Goal: Information Seeking & Learning: Understand process/instructions

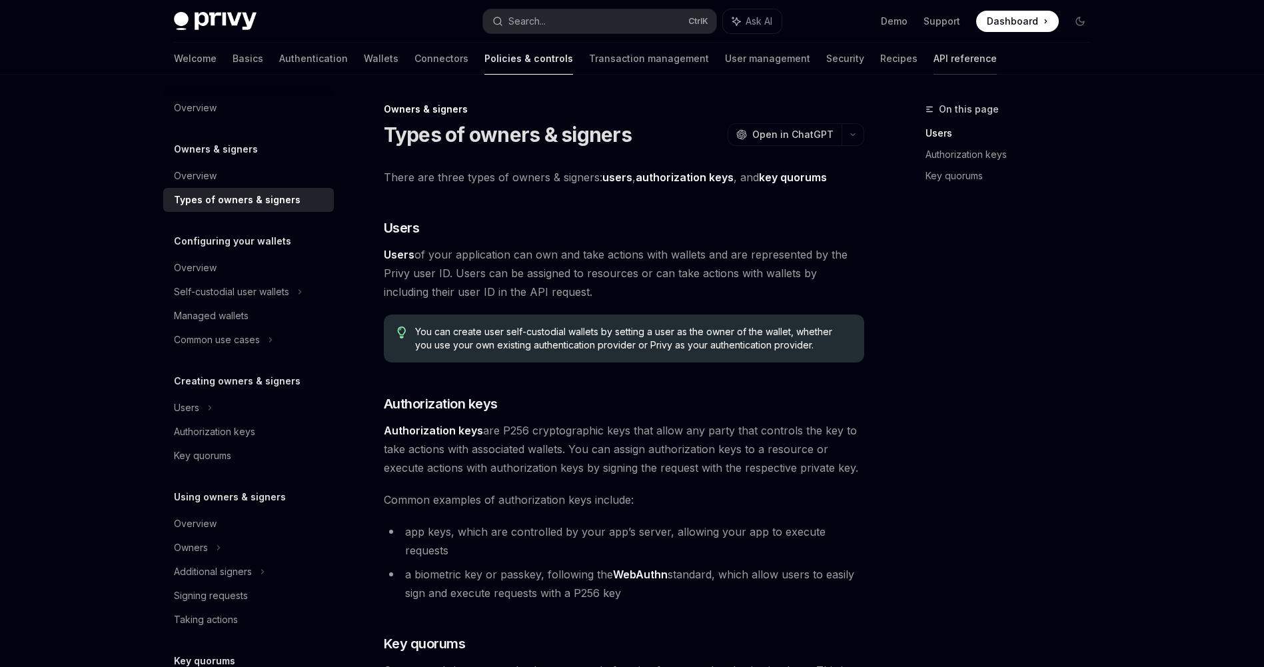
click at [934, 55] on link "API reference" at bounding box center [965, 59] width 63 height 32
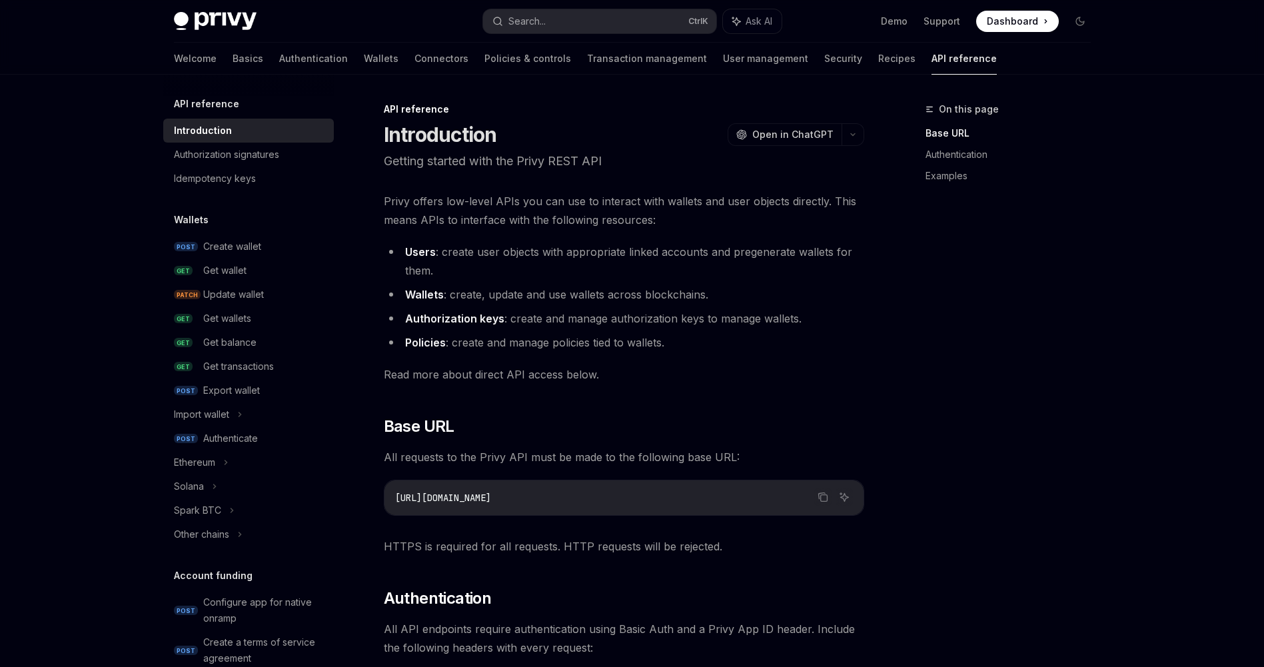
click at [230, 99] on h5 "API reference" at bounding box center [206, 104] width 65 height 16
click at [221, 112] on div "API reference Introduction Authorization signatures Idempotency keys" at bounding box center [248, 143] width 171 height 95
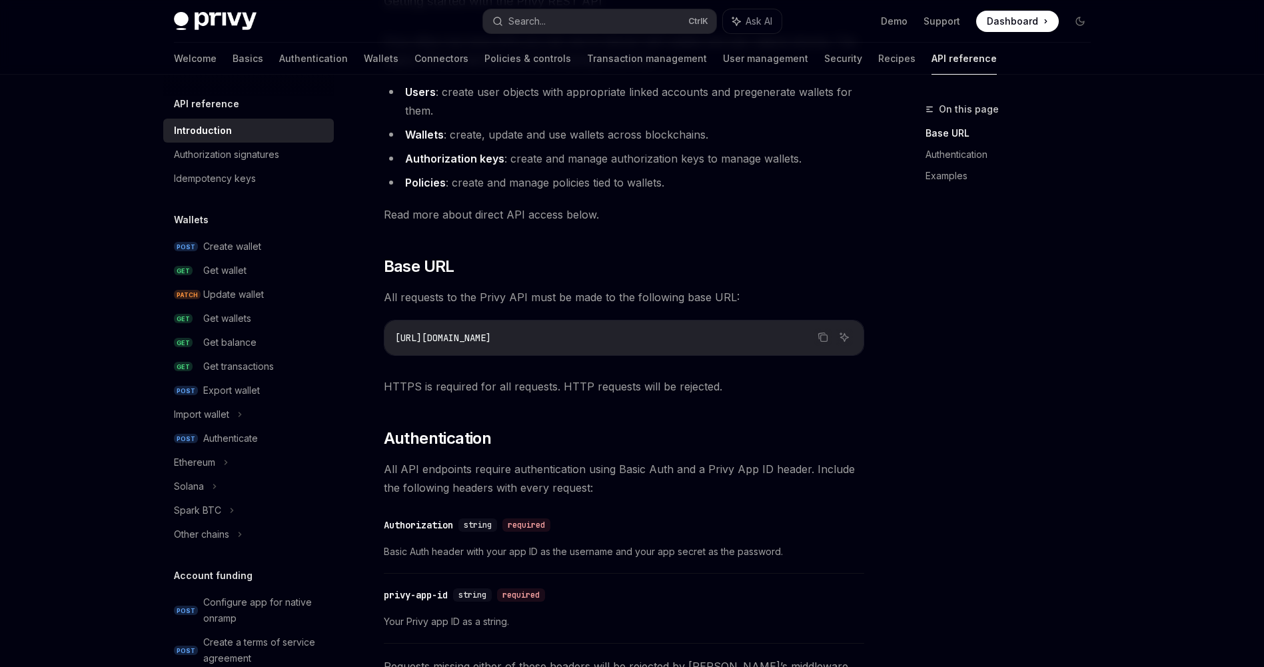
scroll to position [320, 0]
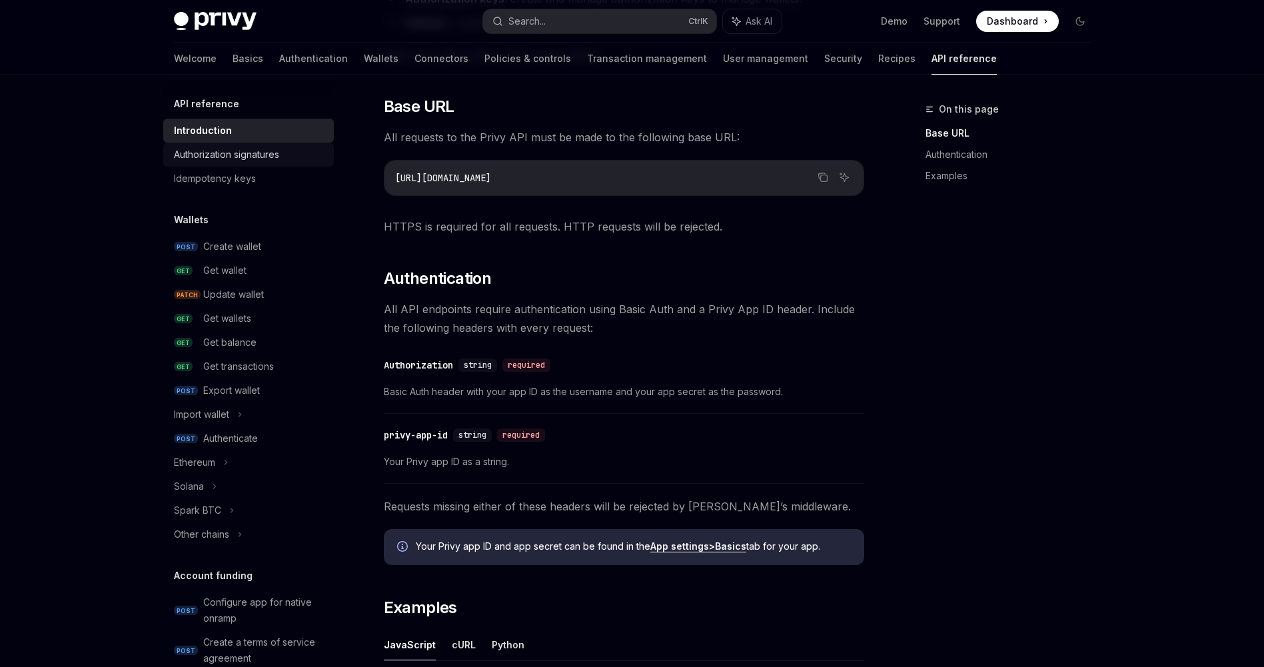
click at [249, 160] on div "Authorization signatures" at bounding box center [226, 155] width 105 height 16
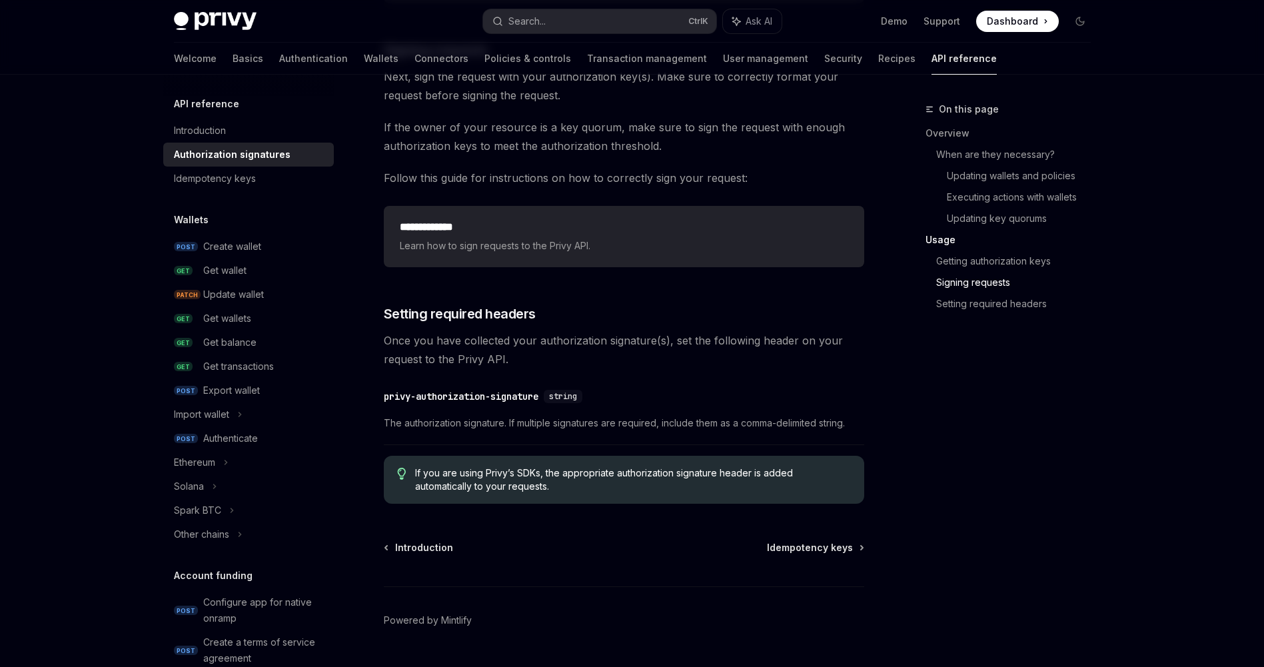
scroll to position [2120, 0]
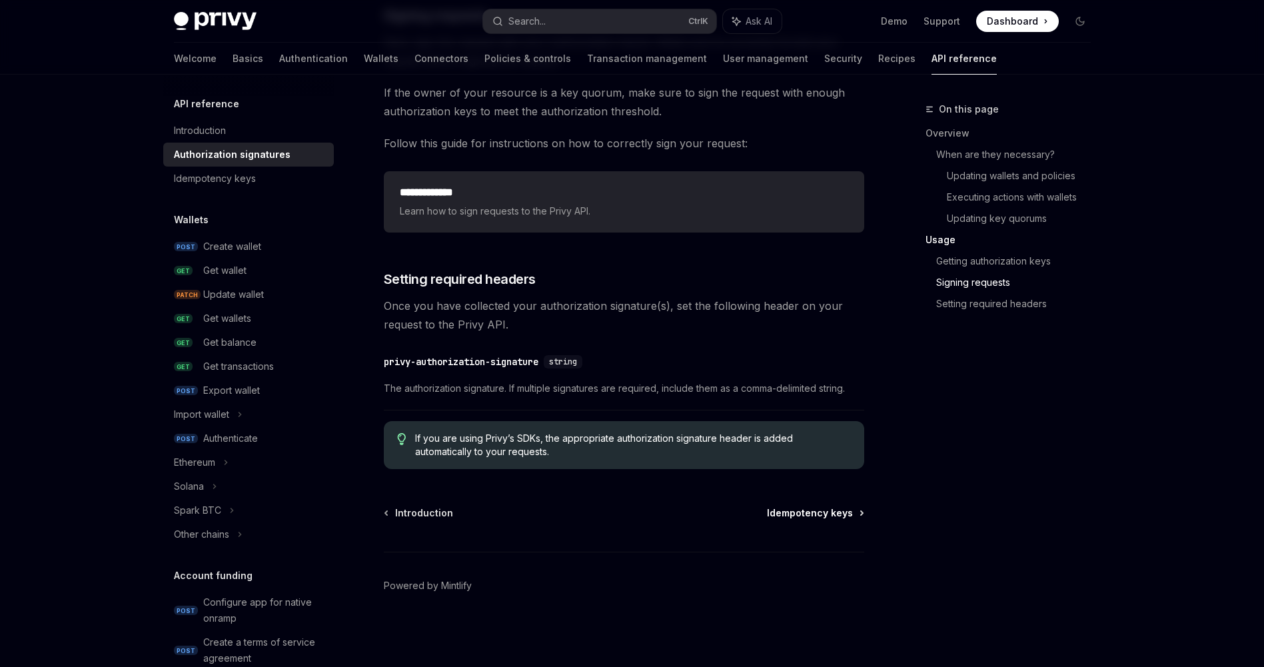
click at [819, 519] on span "Idempotency keys" at bounding box center [810, 513] width 86 height 13
type textarea "*"
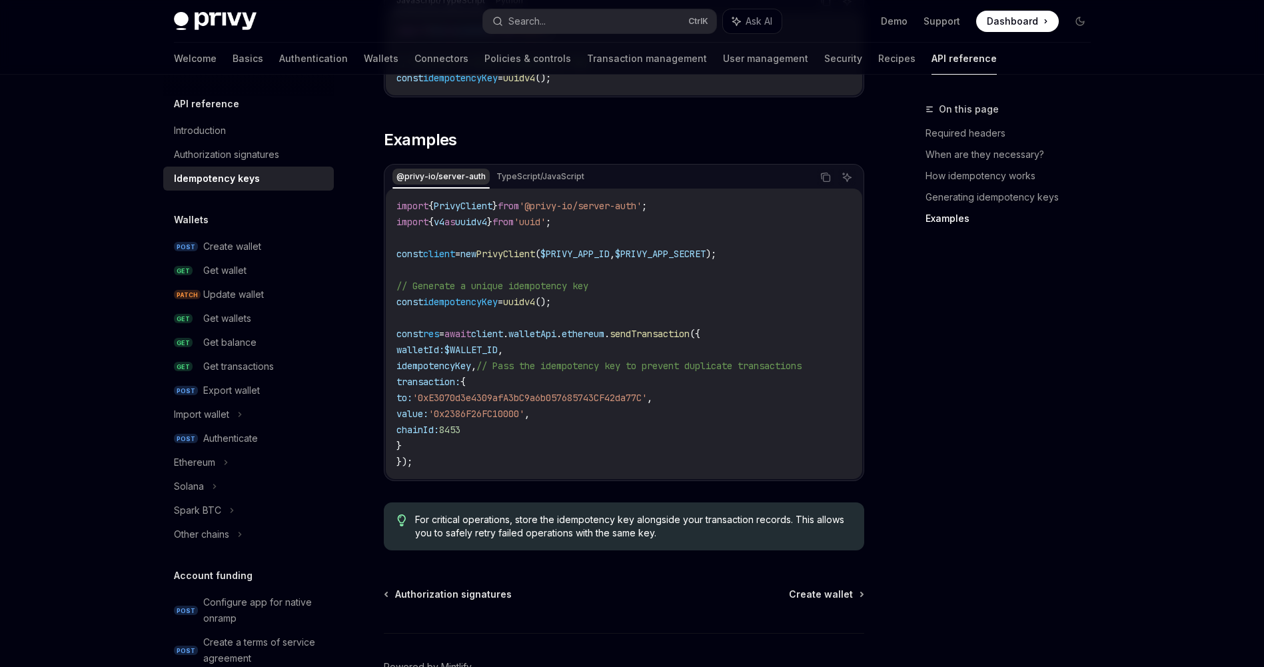
scroll to position [1322, 0]
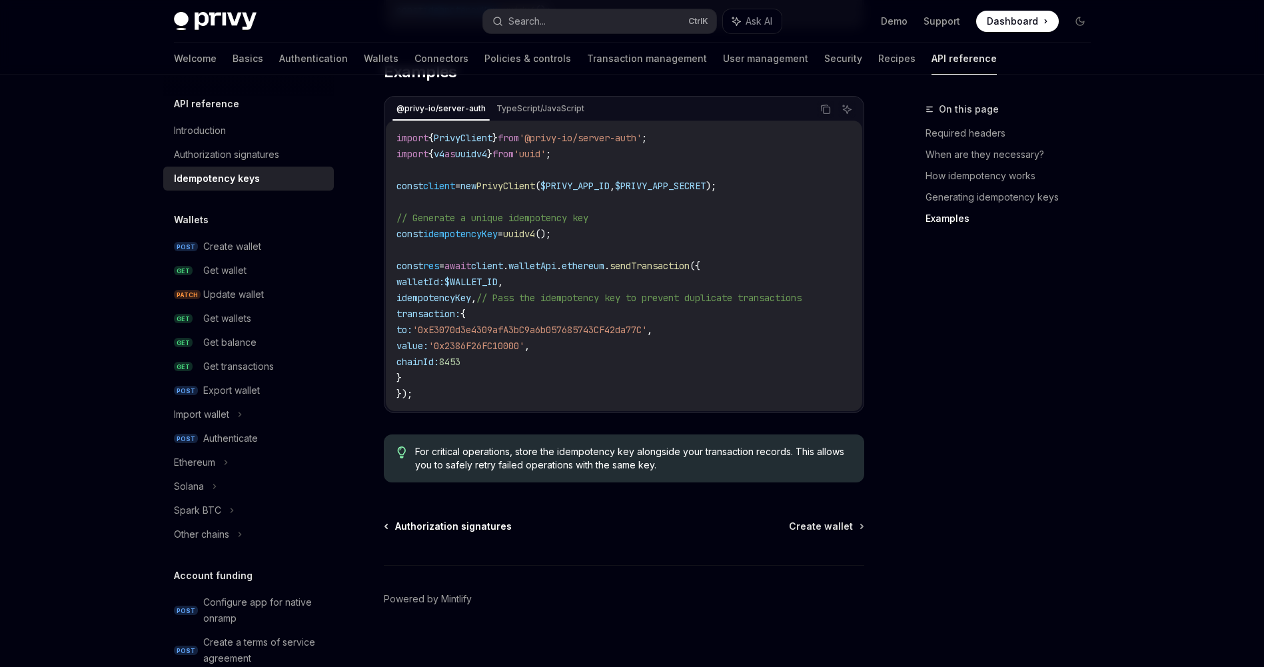
click at [460, 520] on span "Authorization signatures" at bounding box center [453, 526] width 117 height 13
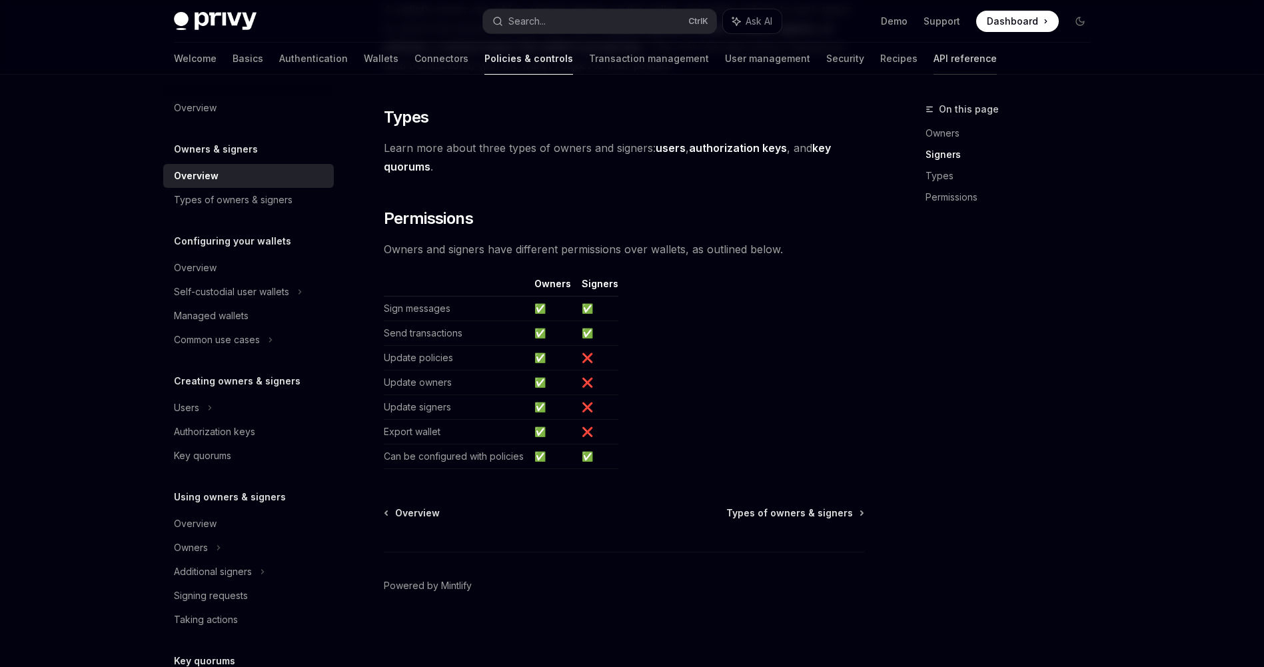
click at [934, 61] on link "API reference" at bounding box center [965, 59] width 63 height 32
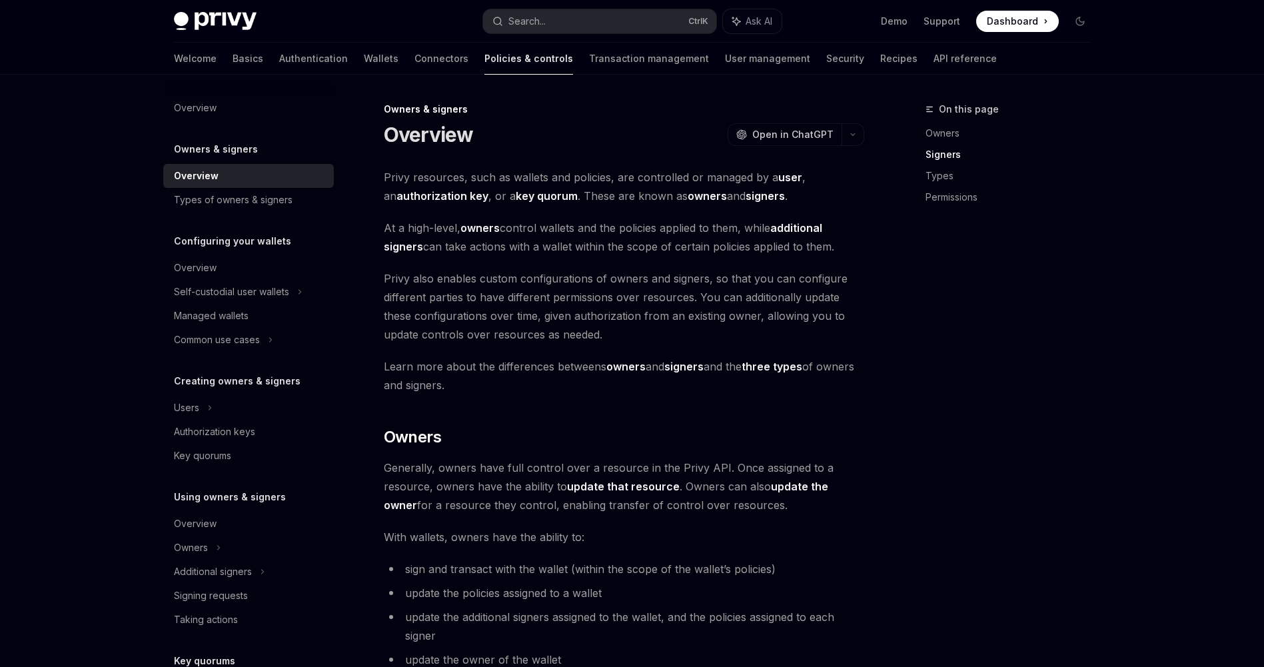
type textarea "*"
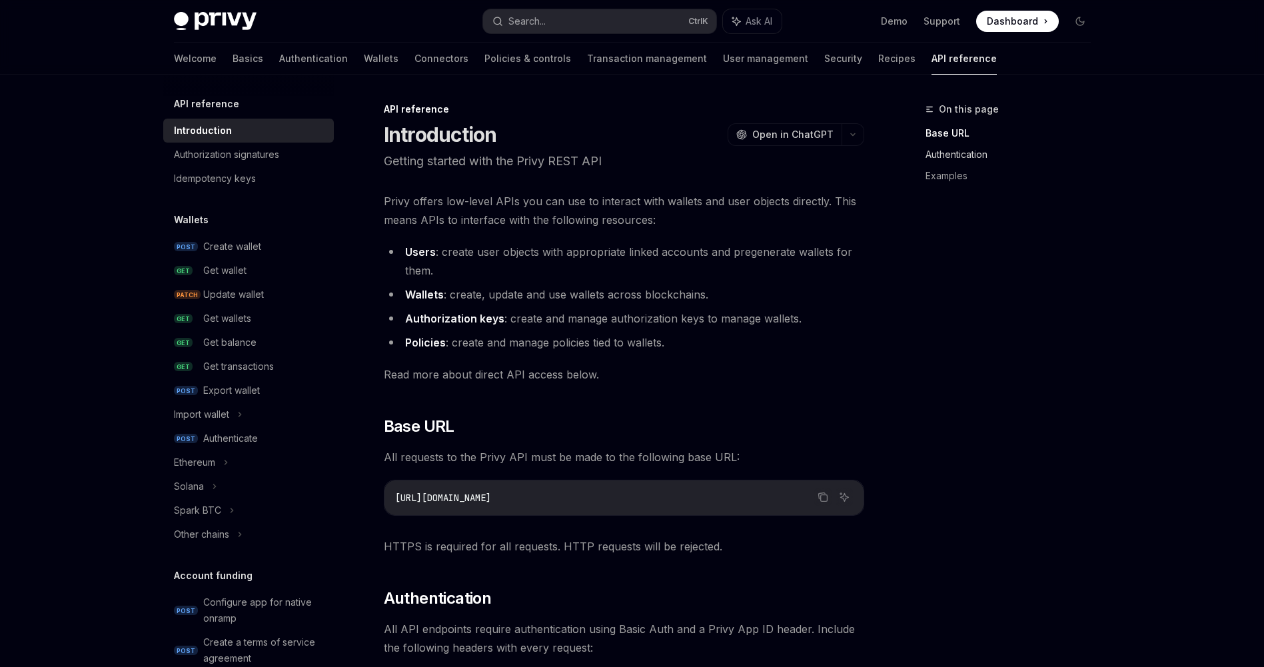
click at [944, 154] on link "Authentication" at bounding box center [1014, 154] width 176 height 21
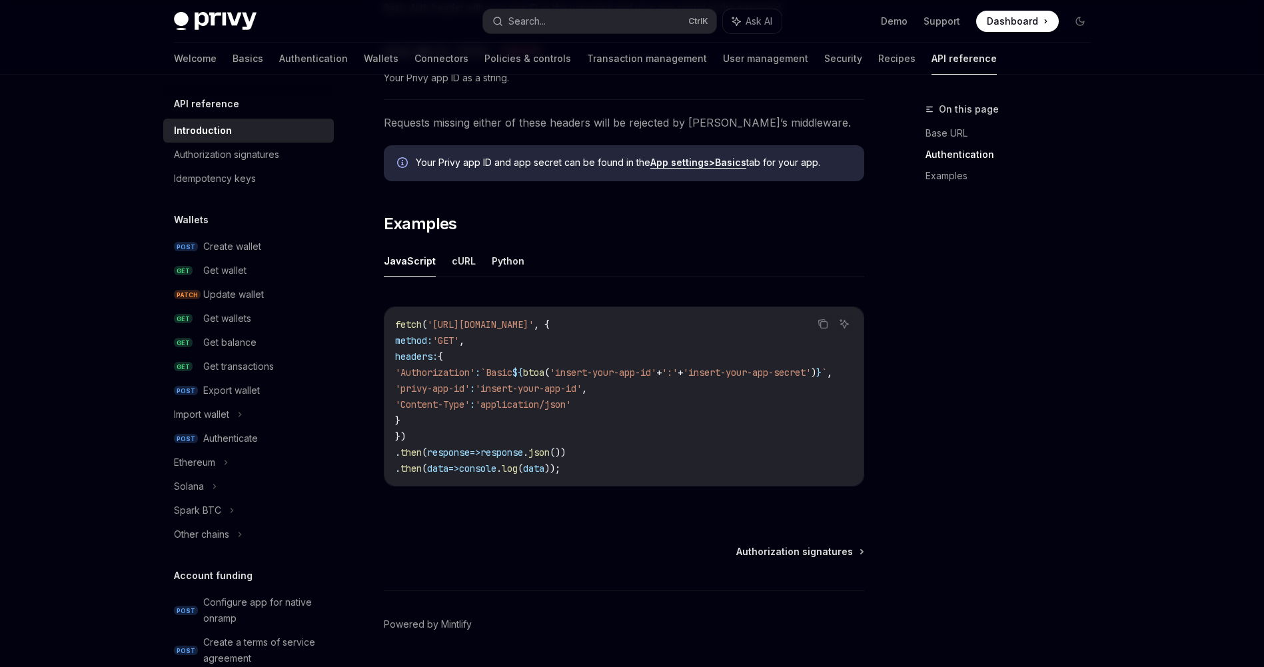
scroll to position [748, 0]
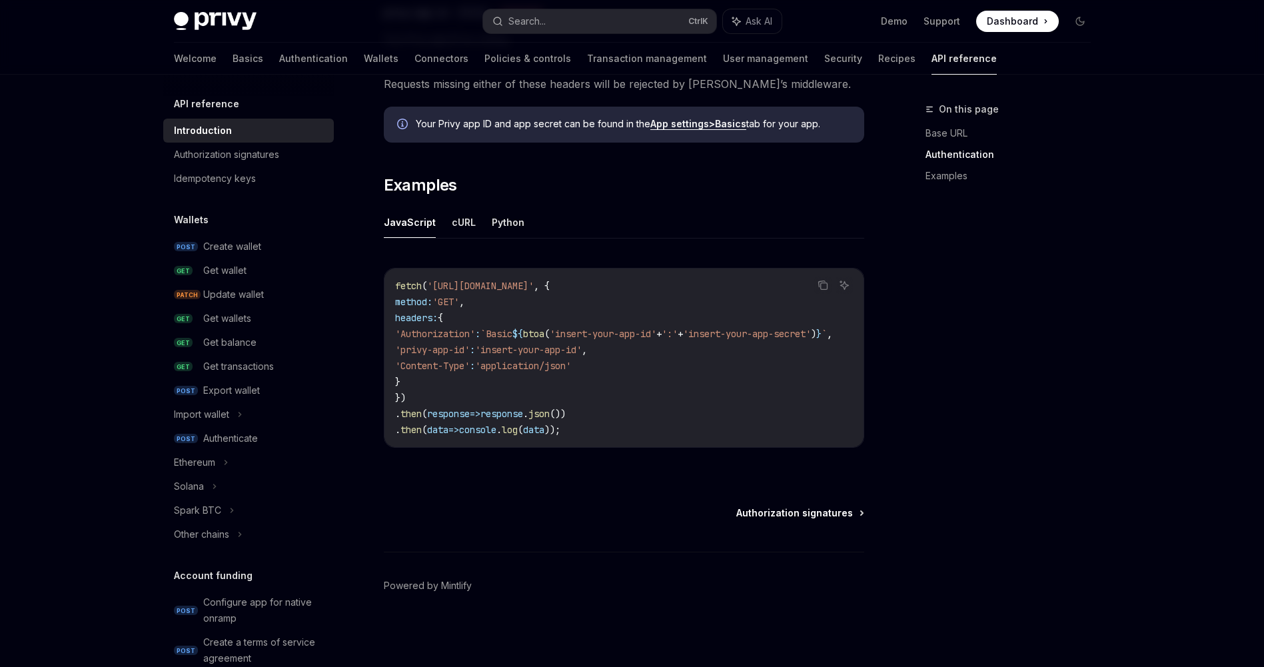
click at [798, 513] on span "Authorization signatures" at bounding box center [795, 513] width 117 height 13
click at [794, 513] on span "Authorization signatures" at bounding box center [795, 513] width 117 height 13
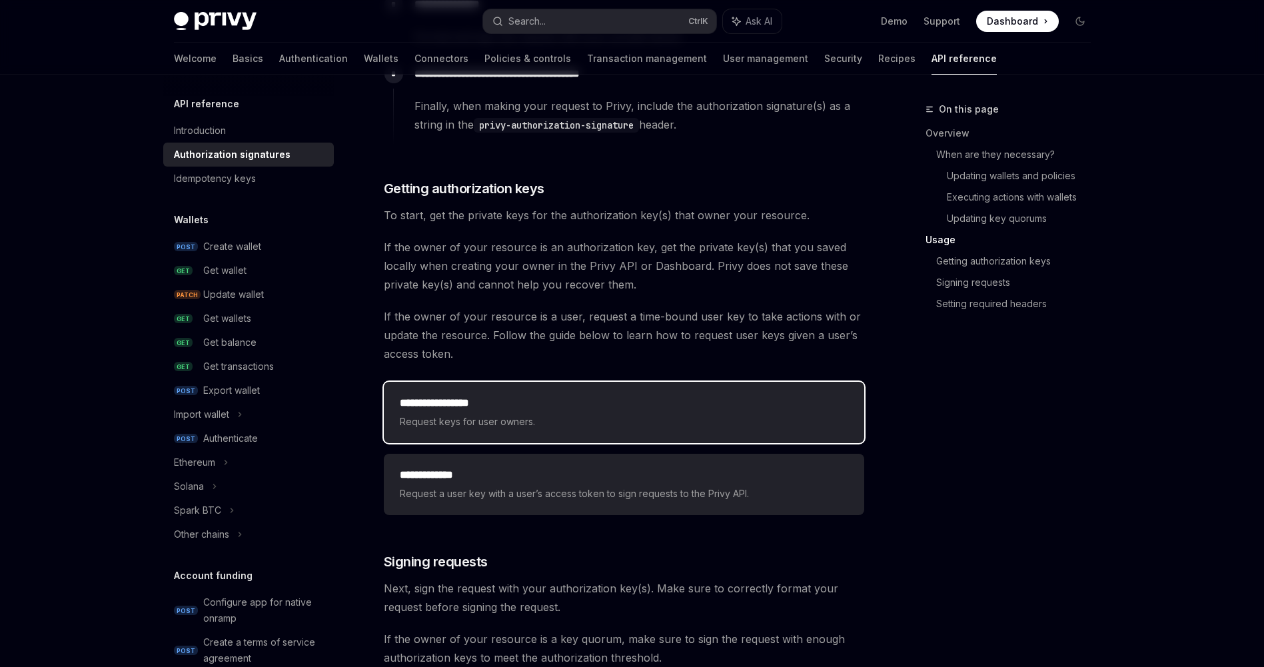
scroll to position [1600, 0]
